Goal: Contribute content: Add original content to the website for others to see

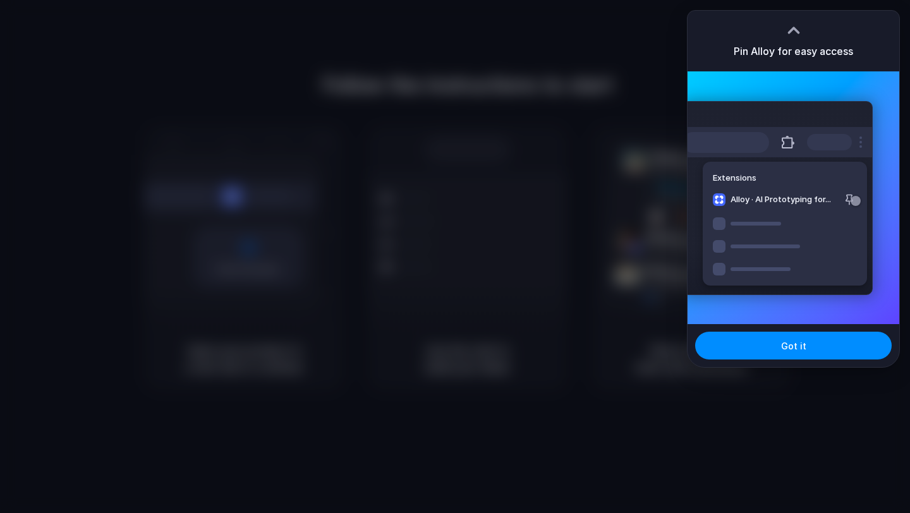
click at [795, 27] on div at bounding box center [793, 30] width 19 height 19
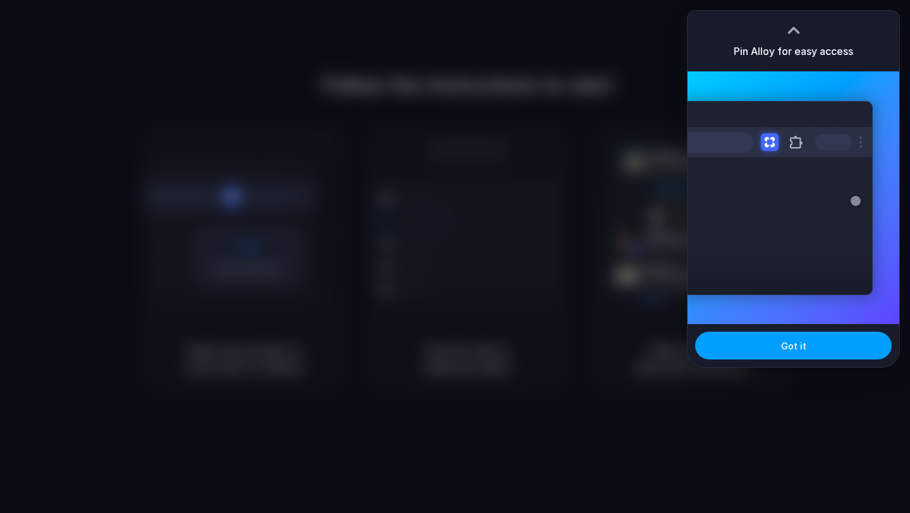
click at [792, 336] on button "Got it" at bounding box center [793, 346] width 197 height 28
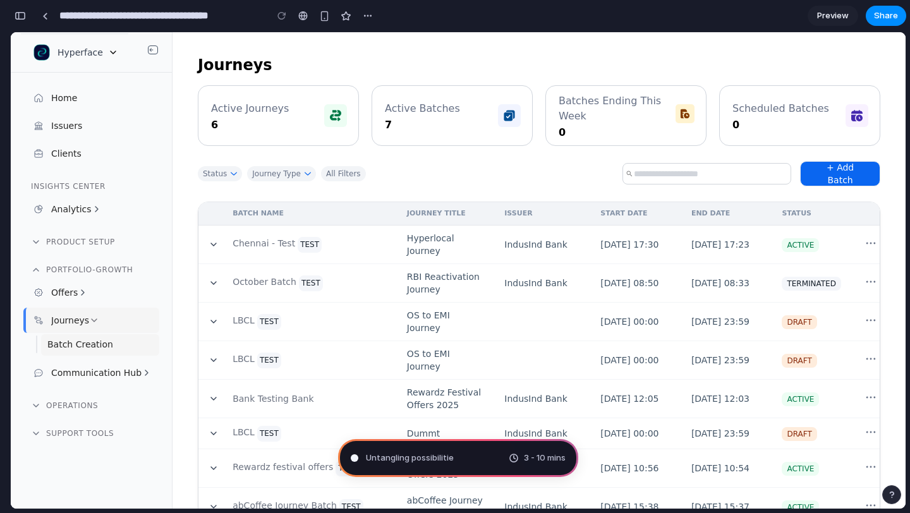
type input "**********"
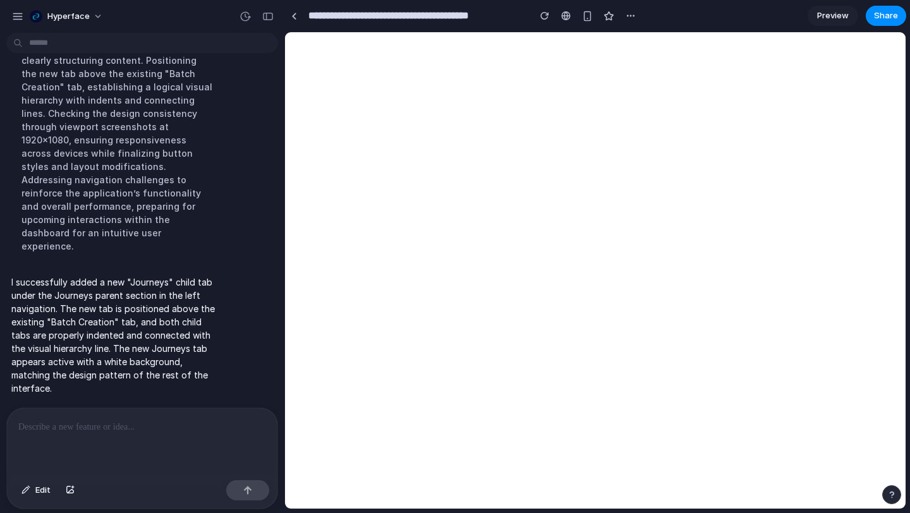
scroll to position [131, 0]
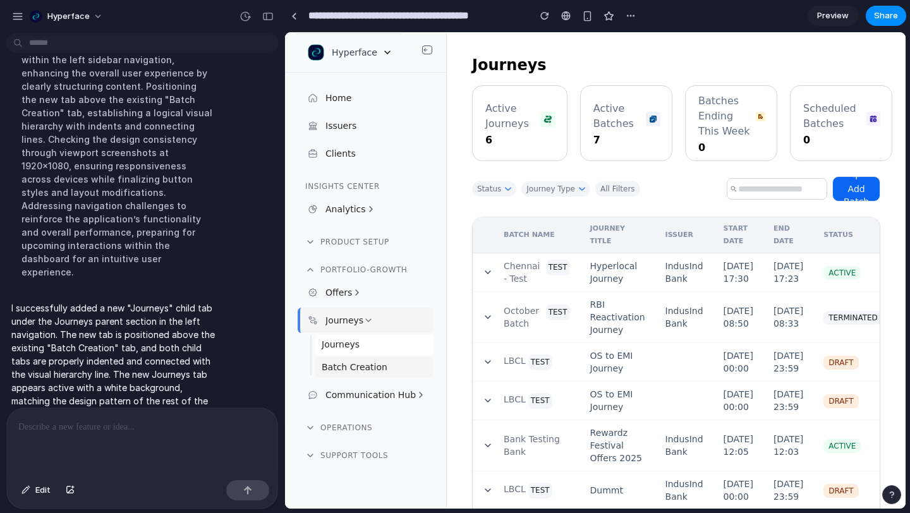
click at [341, 341] on span "Journeys" at bounding box center [375, 344] width 106 height 11
click at [341, 352] on link "Journeys" at bounding box center [374, 344] width 118 height 21
click at [348, 346] on span "Journeys" at bounding box center [375, 344] width 106 height 11
click at [96, 432] on p at bounding box center [142, 427] width 248 height 15
